Goal: Task Accomplishment & Management: Use online tool/utility

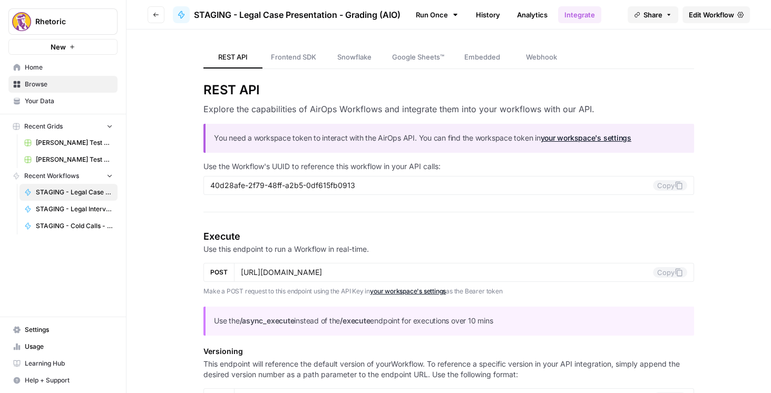
click at [697, 15] on span "Edit Workflow" at bounding box center [711, 14] width 45 height 11
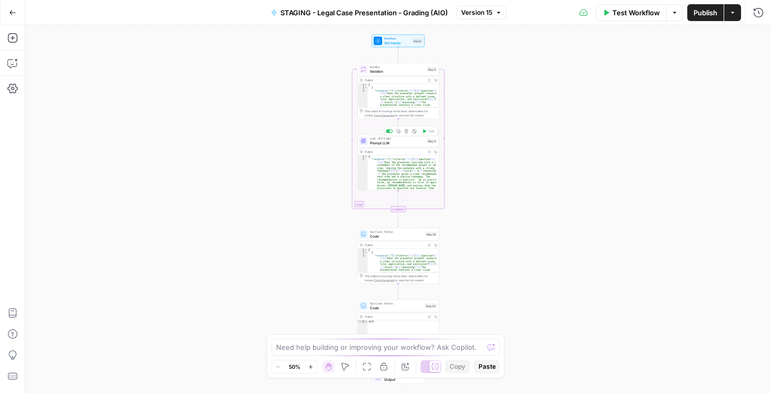
click at [386, 145] on div "LLM · GPT-5 Mini Prompt LLM Step 8 Copy step Delete step Add Note Test" at bounding box center [398, 141] width 82 height 13
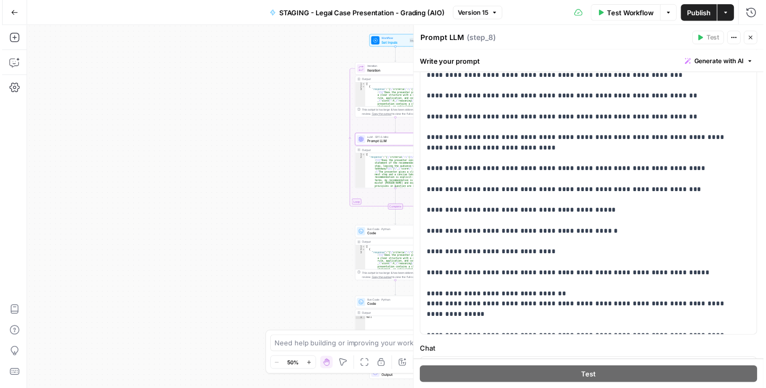
scroll to position [241, 0]
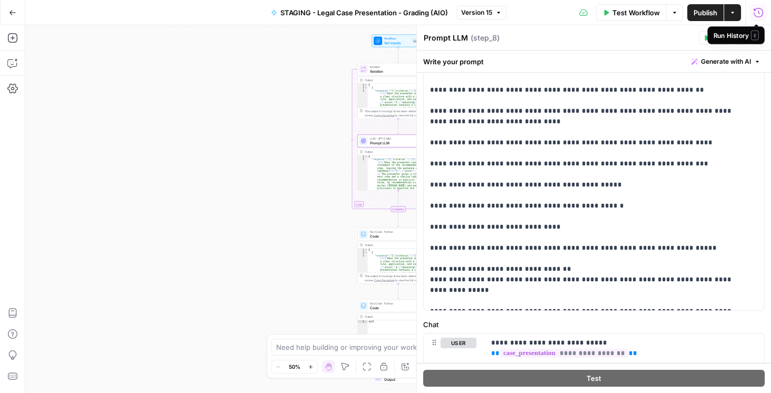
click at [757, 7] on icon "button" at bounding box center [758, 12] width 11 height 11
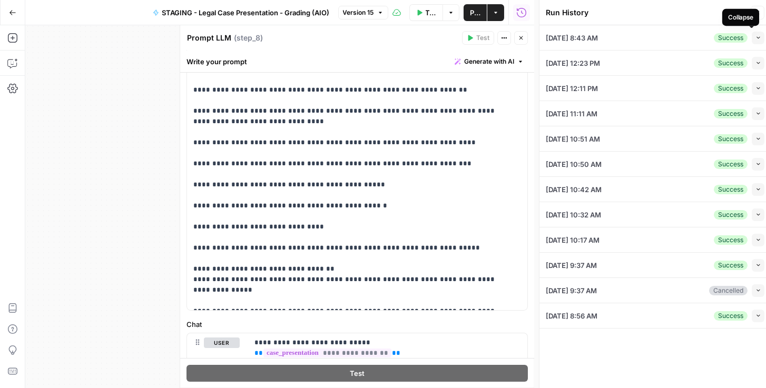
click at [756, 40] on span "button" at bounding box center [759, 38] width 6 height 6
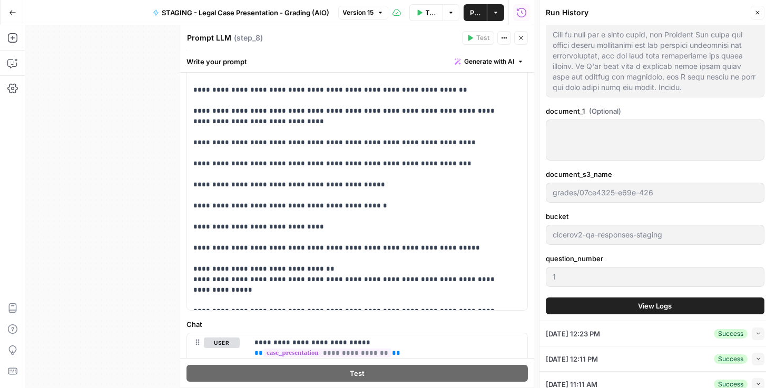
scroll to position [211, 0]
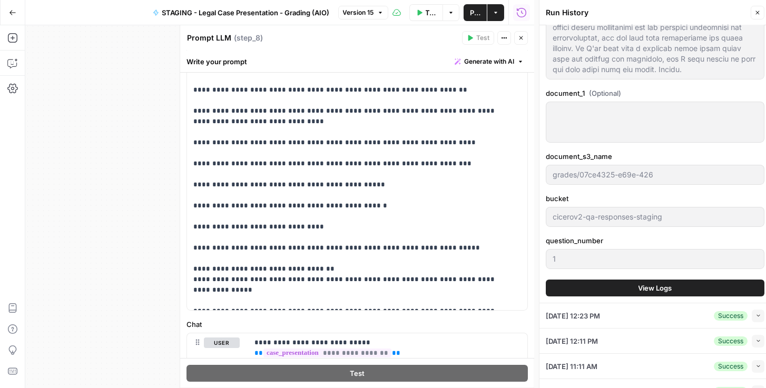
click at [640, 289] on span "View Logs" at bounding box center [656, 288] width 34 height 11
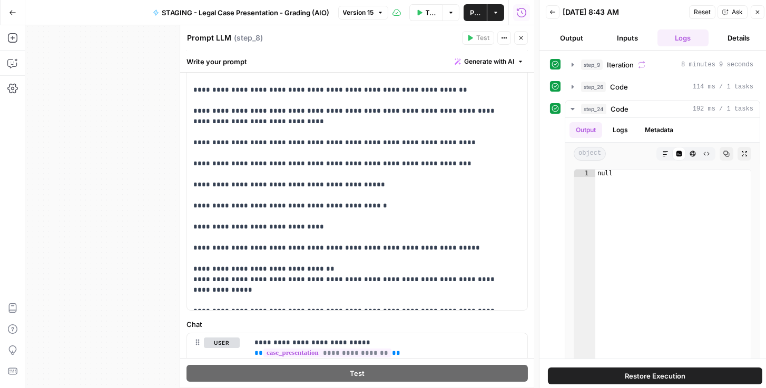
click at [553, 9] on icon "button" at bounding box center [553, 12] width 6 height 6
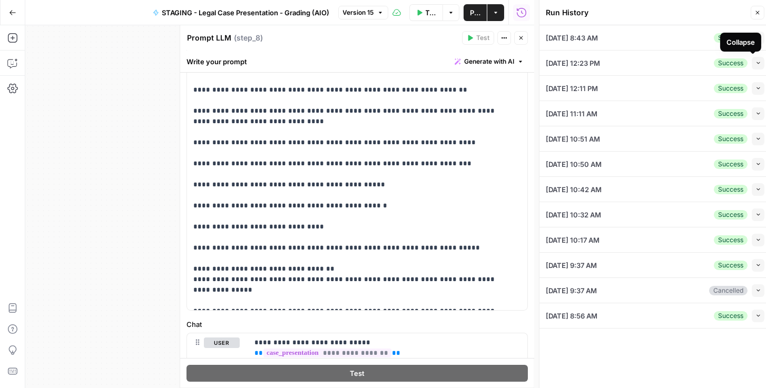
click at [759, 65] on icon "button" at bounding box center [759, 63] width 6 height 6
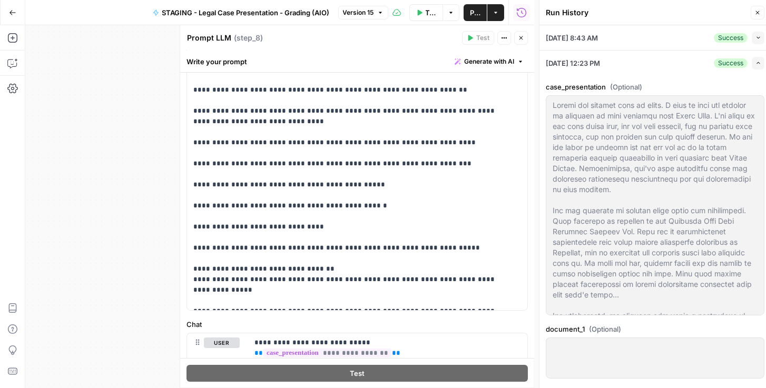
click at [757, 28] on div "Close" at bounding box center [746, 33] width 28 height 17
click at [756, 36] on div "Close" at bounding box center [746, 33] width 32 height 19
drag, startPoint x: 726, startPoint y: 54, endPoint x: 757, endPoint y: 42, distance: 33.4
click at [727, 54] on div "[DATE] 12:23 PM Success Expand" at bounding box center [655, 63] width 219 height 25
click at [757, 37] on button "Collapse" at bounding box center [758, 38] width 13 height 13
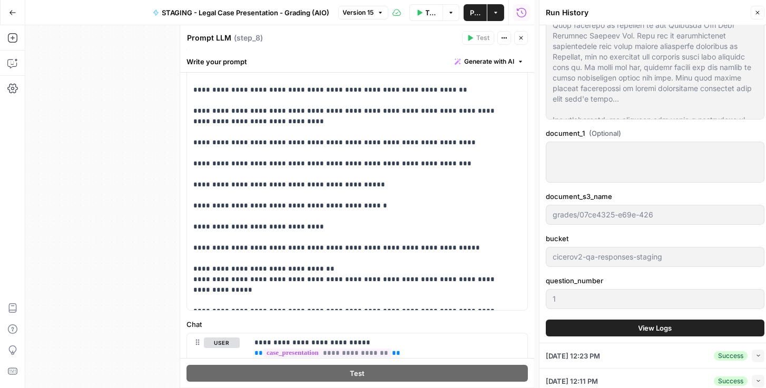
scroll to position [180, 0]
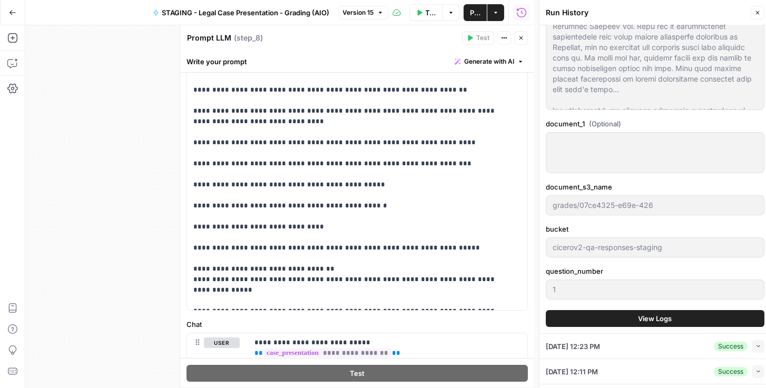
click at [599, 316] on button "View Logs" at bounding box center [655, 318] width 219 height 17
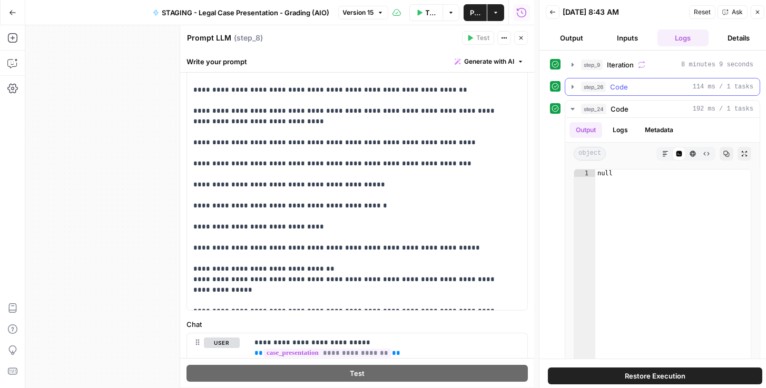
click at [572, 88] on icon "button" at bounding box center [573, 87] width 8 height 8
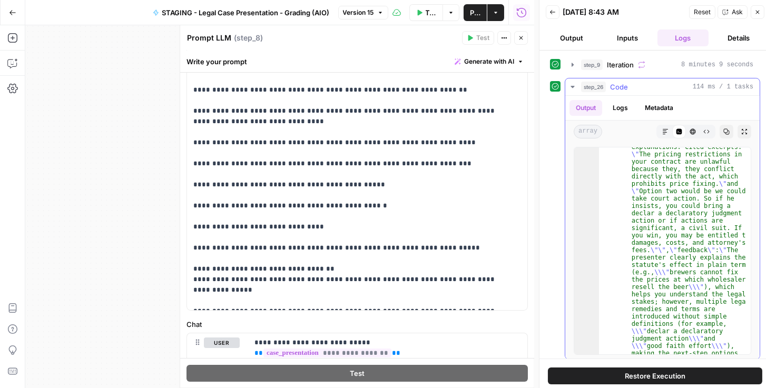
scroll to position [3071, 0]
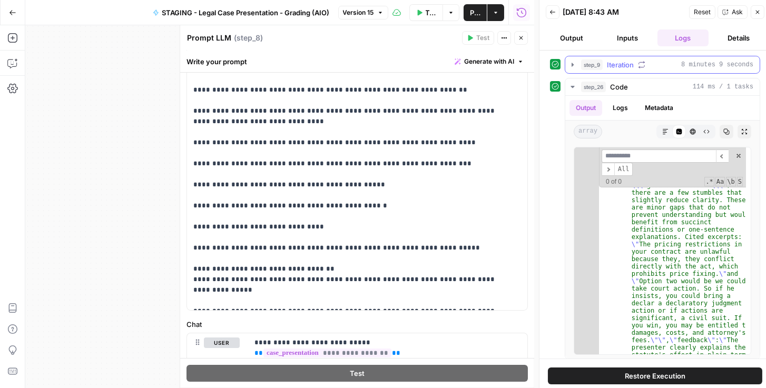
click at [573, 64] on icon "button" at bounding box center [573, 65] width 2 height 4
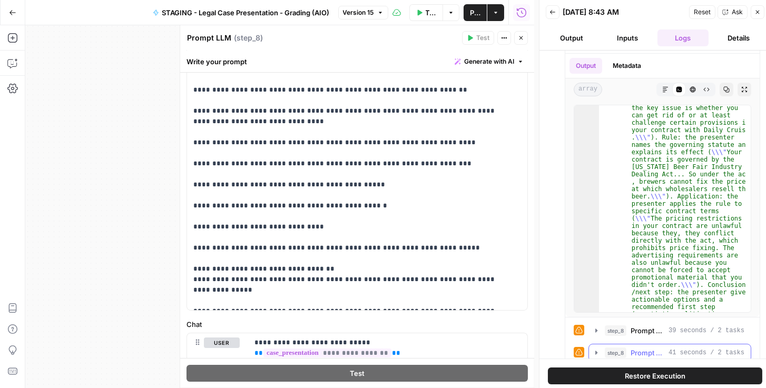
scroll to position [90, 0]
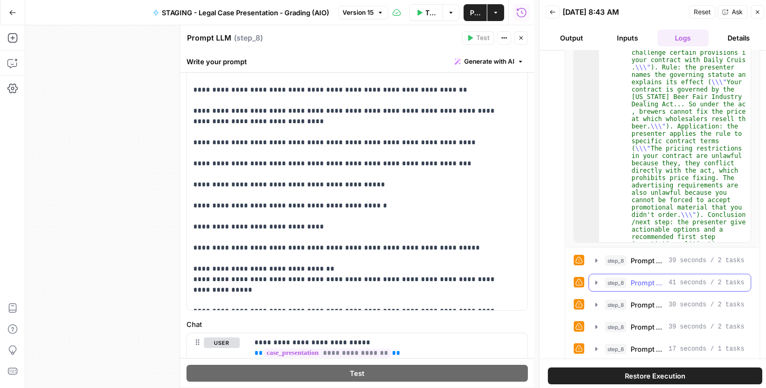
click at [593, 282] on icon "button" at bounding box center [596, 283] width 8 height 8
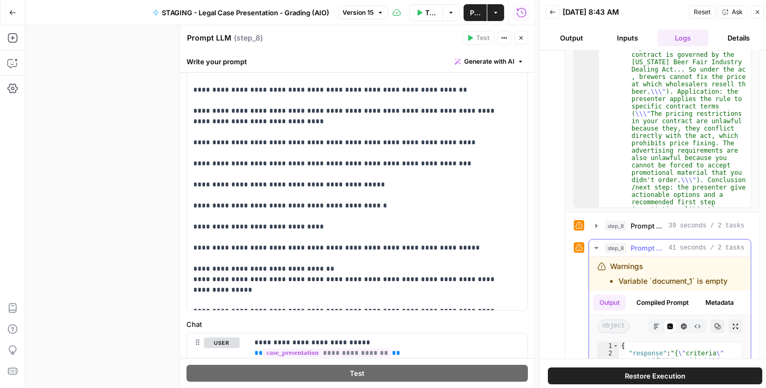
scroll to position [120, 0]
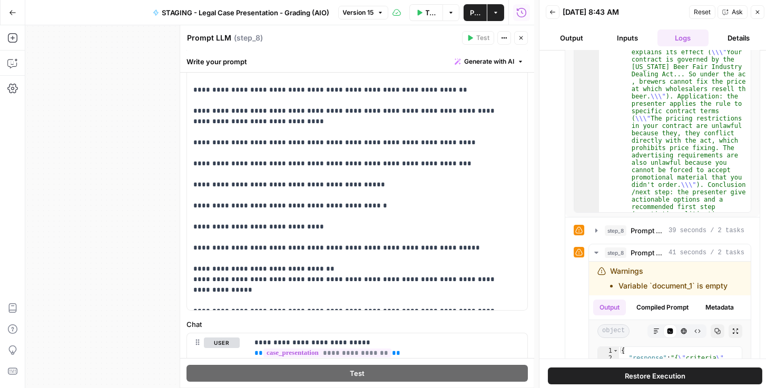
drag, startPoint x: 579, startPoint y: 42, endPoint x: 603, endPoint y: 50, distance: 25.0
click at [579, 42] on button "Output" at bounding box center [572, 38] width 52 height 17
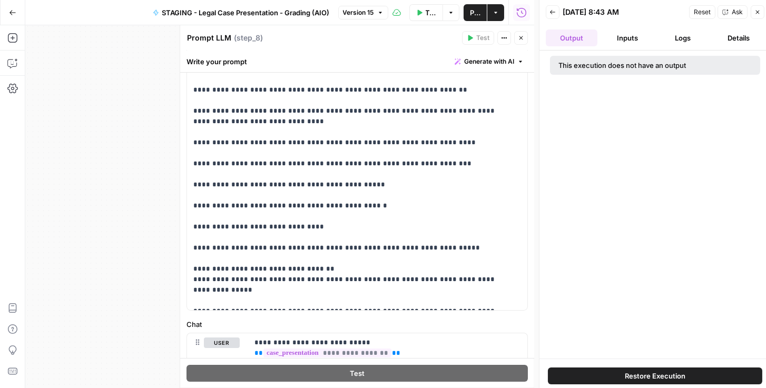
click at [620, 43] on button "Inputs" at bounding box center [628, 38] width 52 height 17
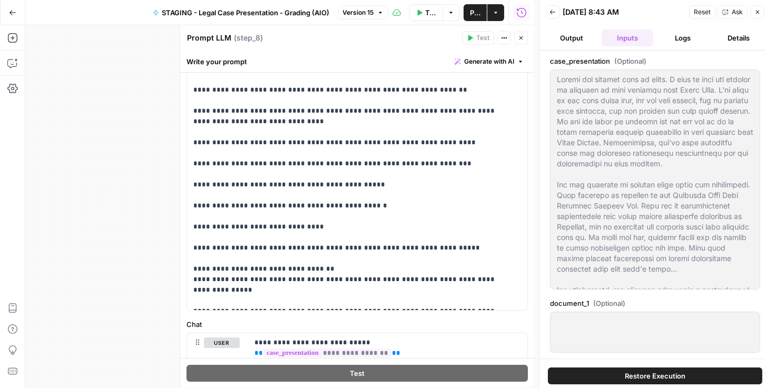
click at [549, 17] on button "Back" at bounding box center [553, 12] width 14 height 14
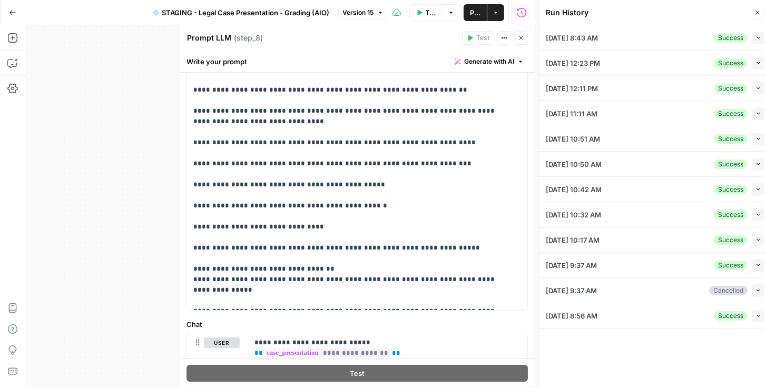
click at [431, 16] on span "Test Workflow" at bounding box center [431, 12] width 11 height 11
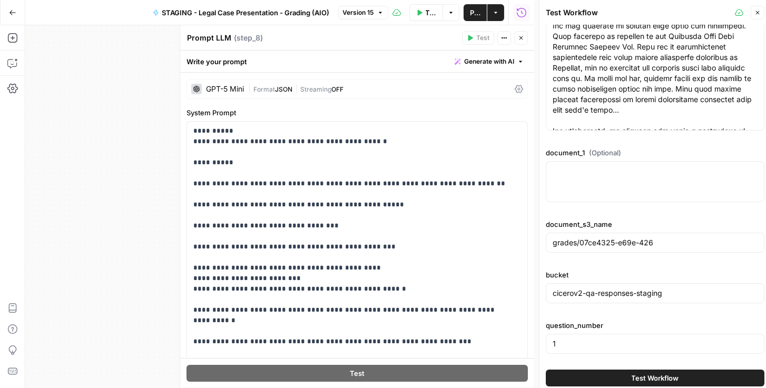
click at [515, 90] on icon at bounding box center [519, 89] width 8 height 8
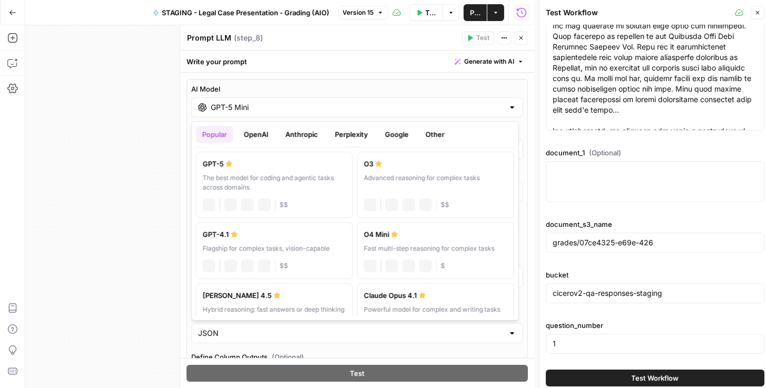
click at [487, 113] on div "GPT-5 Mini" at bounding box center [357, 107] width 332 height 20
click at [312, 181] on div "The best model for coding and agentic tasks across domains" at bounding box center [274, 182] width 143 height 19
type input "GPT-5"
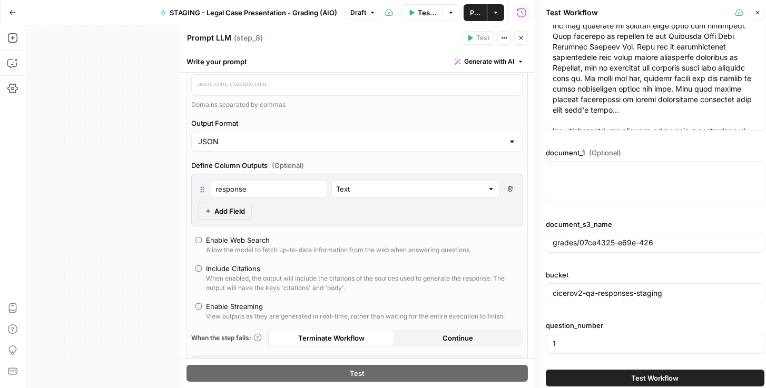
scroll to position [241, 0]
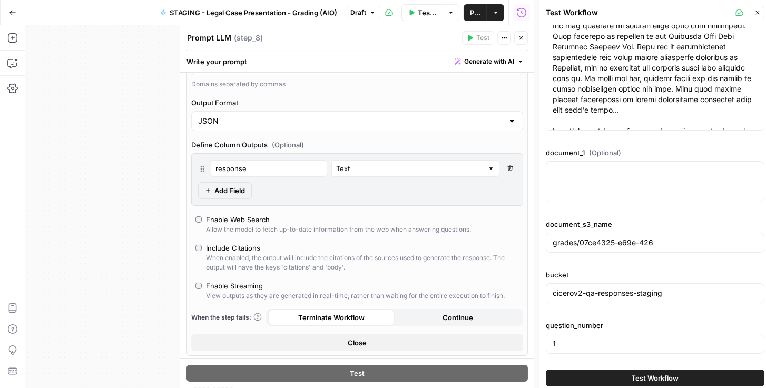
click at [508, 169] on icon "button" at bounding box center [511, 168] width 6 height 6
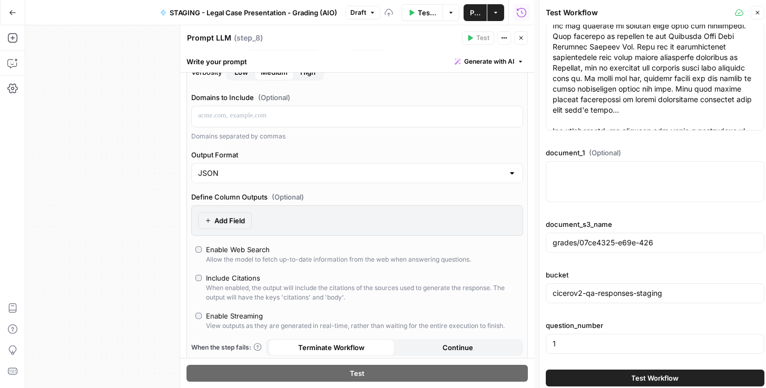
scroll to position [90, 0]
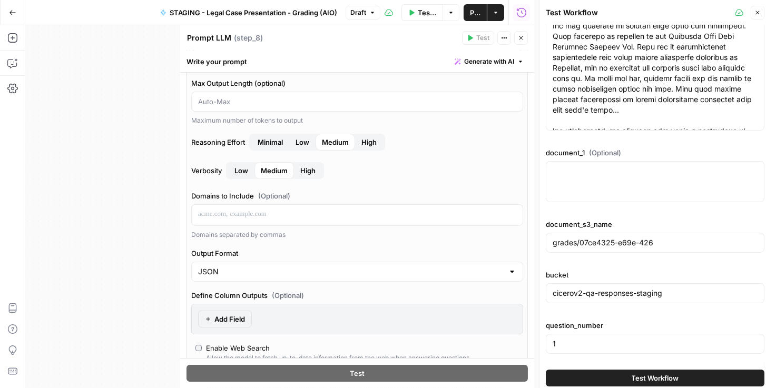
click at [246, 172] on span "Low" at bounding box center [242, 170] width 14 height 11
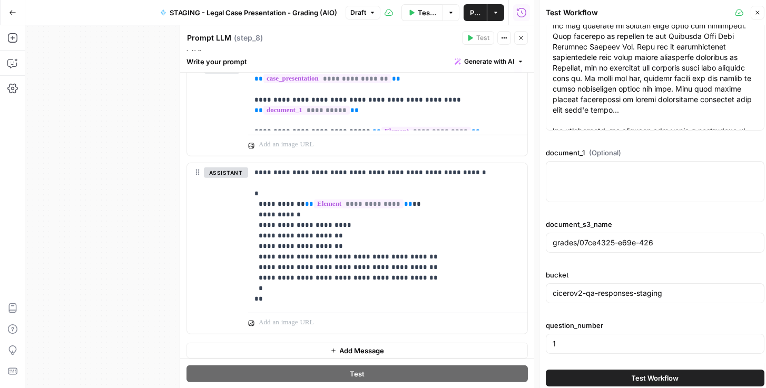
scroll to position [993, 0]
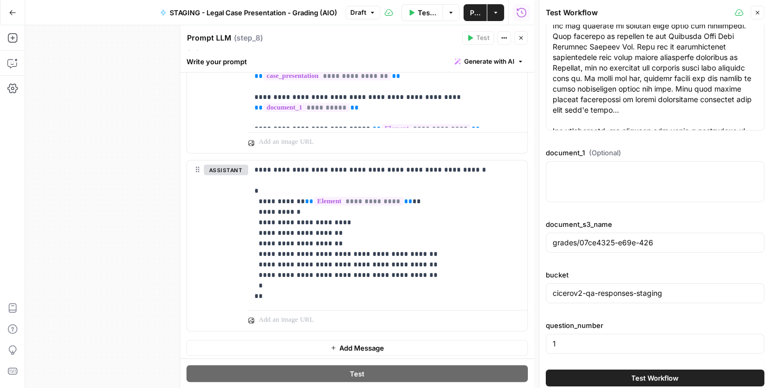
click at [472, 17] on span "Publish" at bounding box center [475, 12] width 11 height 11
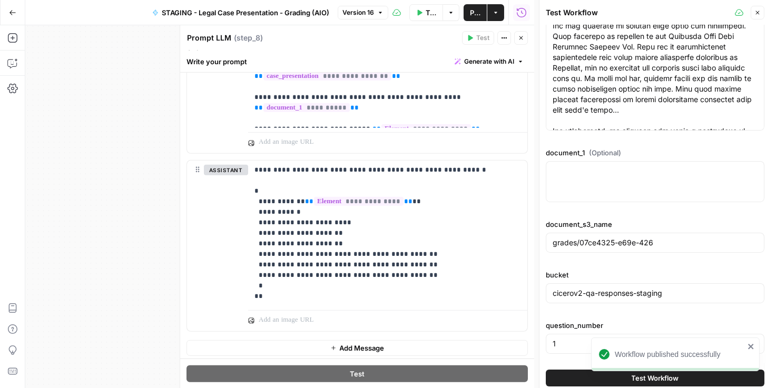
click at [430, 13] on span "Test Workflow" at bounding box center [431, 12] width 11 height 11
click at [588, 379] on button "Test Workflow" at bounding box center [655, 378] width 219 height 17
